Goal: Find specific page/section: Find specific page/section

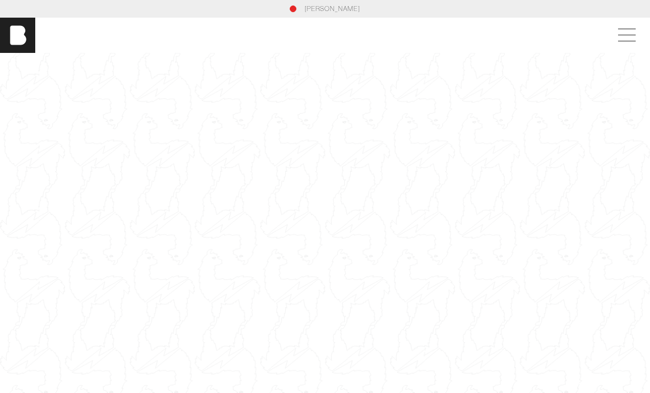
click at [624, 33] on span at bounding box center [624, 35] width 25 height 20
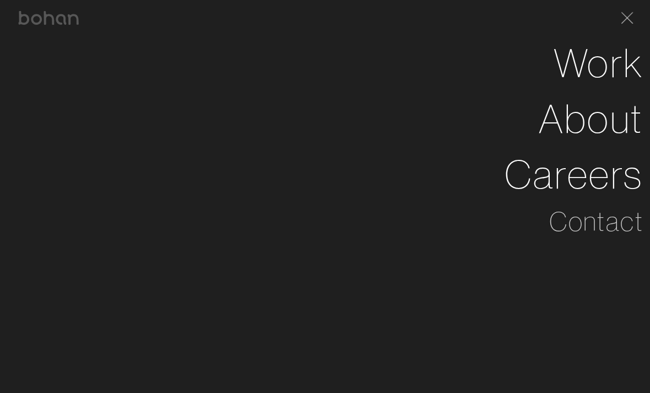
click at [597, 184] on link "Careers" at bounding box center [574, 175] width 139 height 56
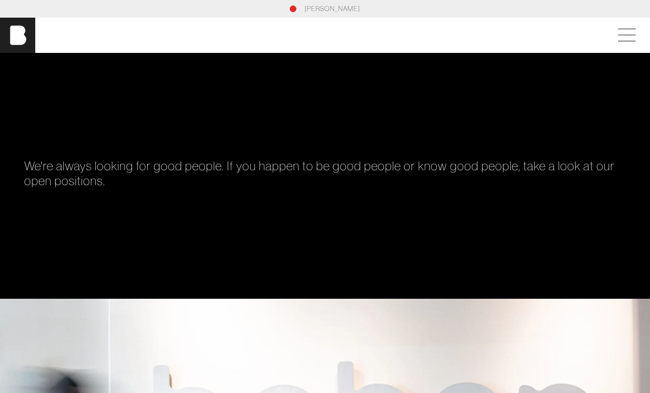
click at [622, 36] on span at bounding box center [624, 35] width 25 height 20
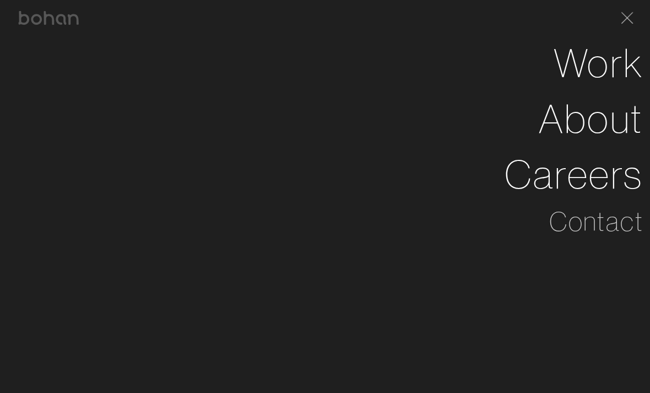
click at [587, 116] on link "About" at bounding box center [591, 119] width 105 height 56
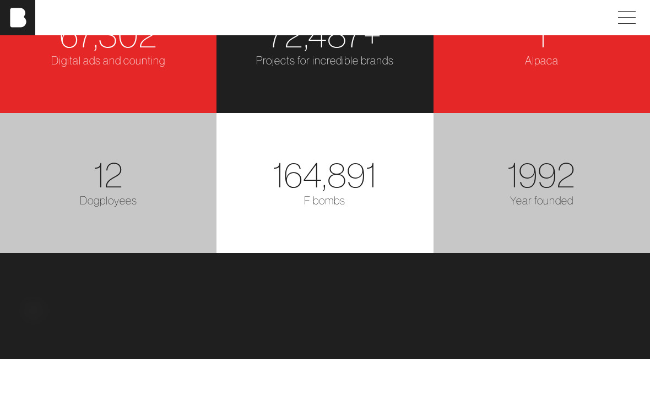
scroll to position [1354, 0]
